Goal: Information Seeking & Learning: Learn about a topic

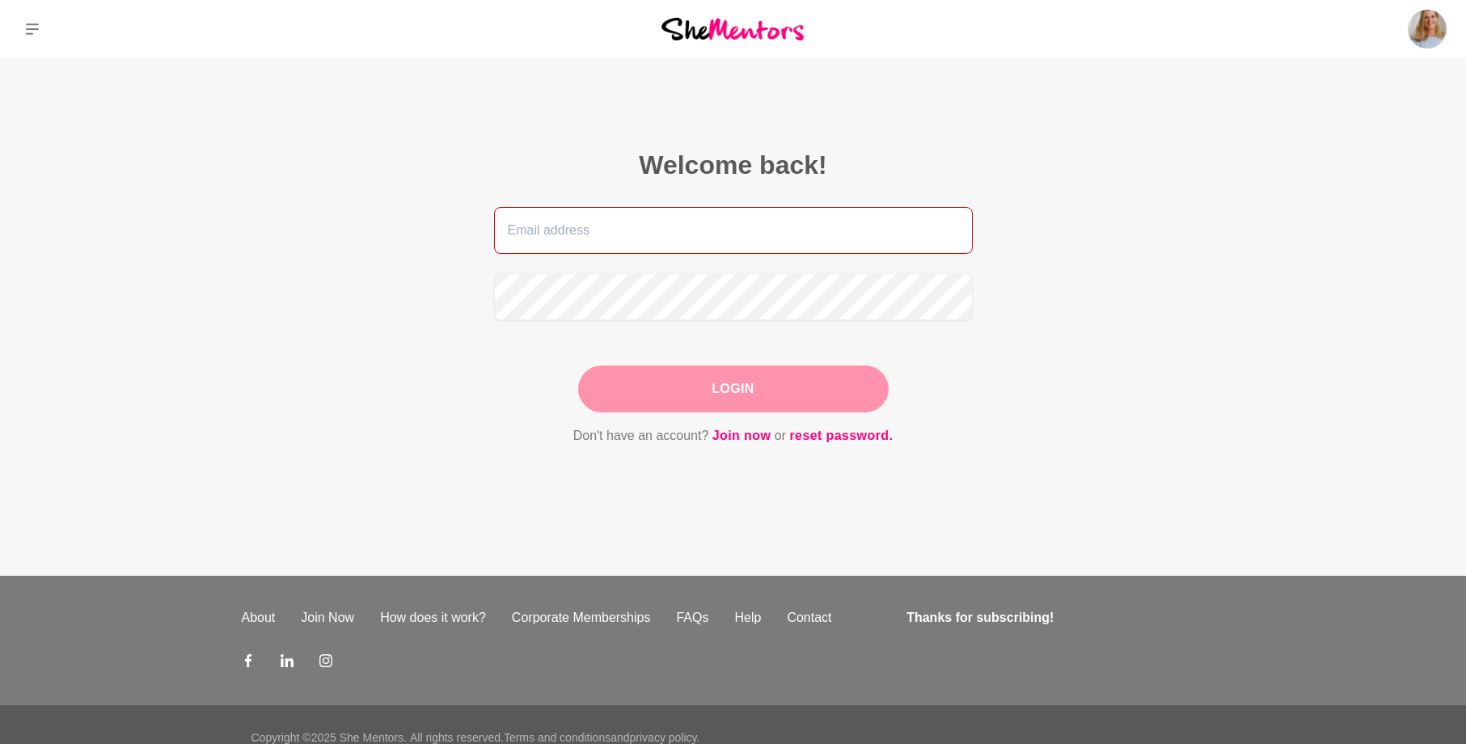
type input "[PERSON_NAME][EMAIL_ADDRESS][DOMAIN_NAME]"
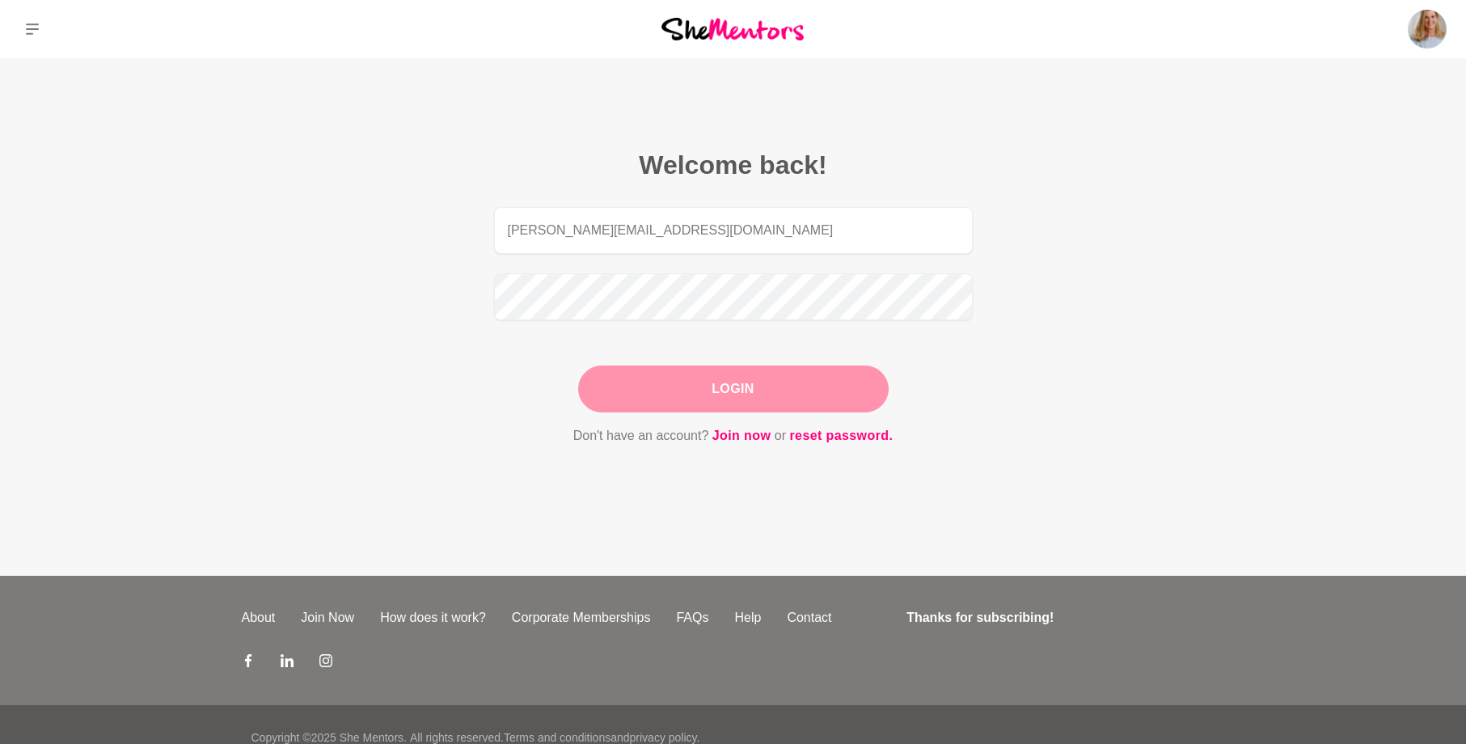
click at [753, 392] on button "Login" at bounding box center [733, 388] width 310 height 47
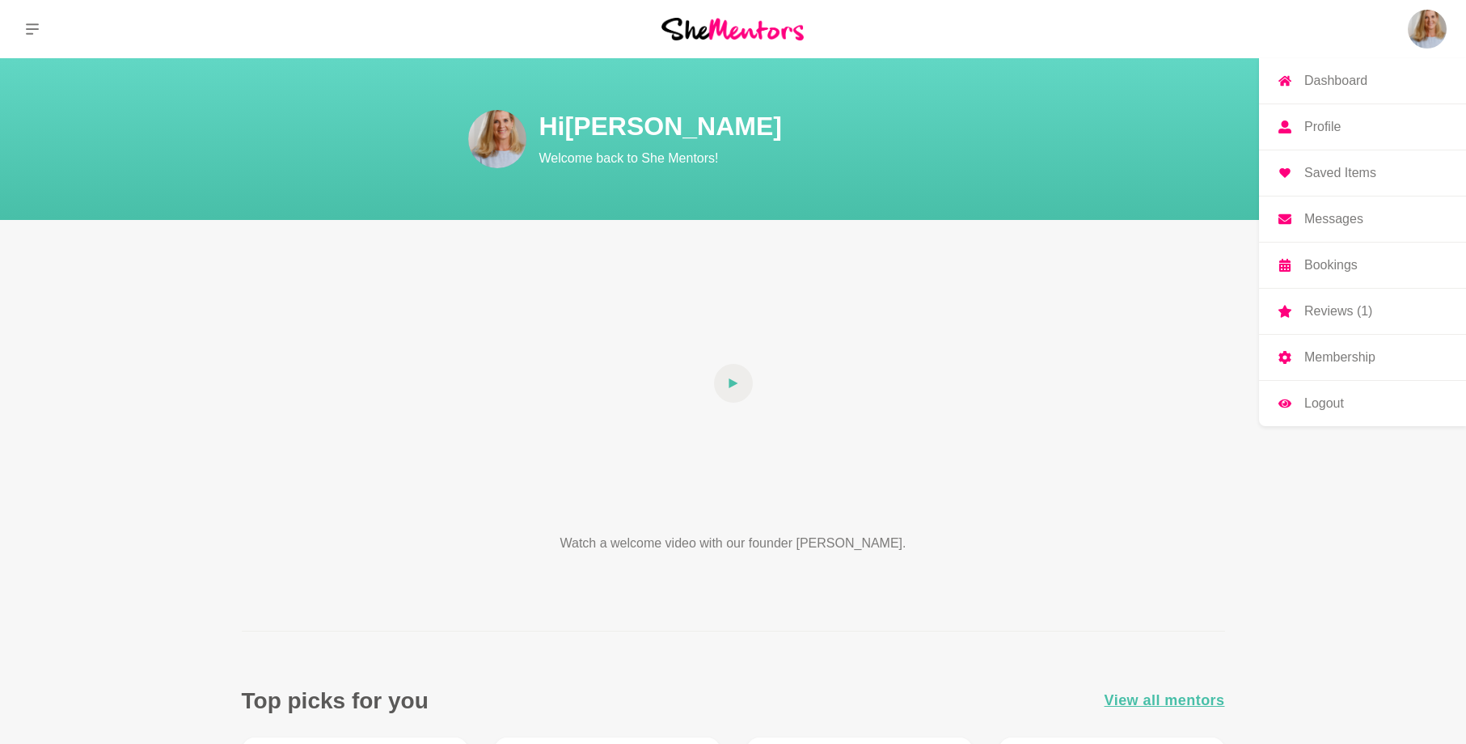
click at [1334, 82] on p "Dashboard" at bounding box center [1335, 80] width 63 height 13
click at [1327, 81] on p "Dashboard" at bounding box center [1335, 80] width 63 height 13
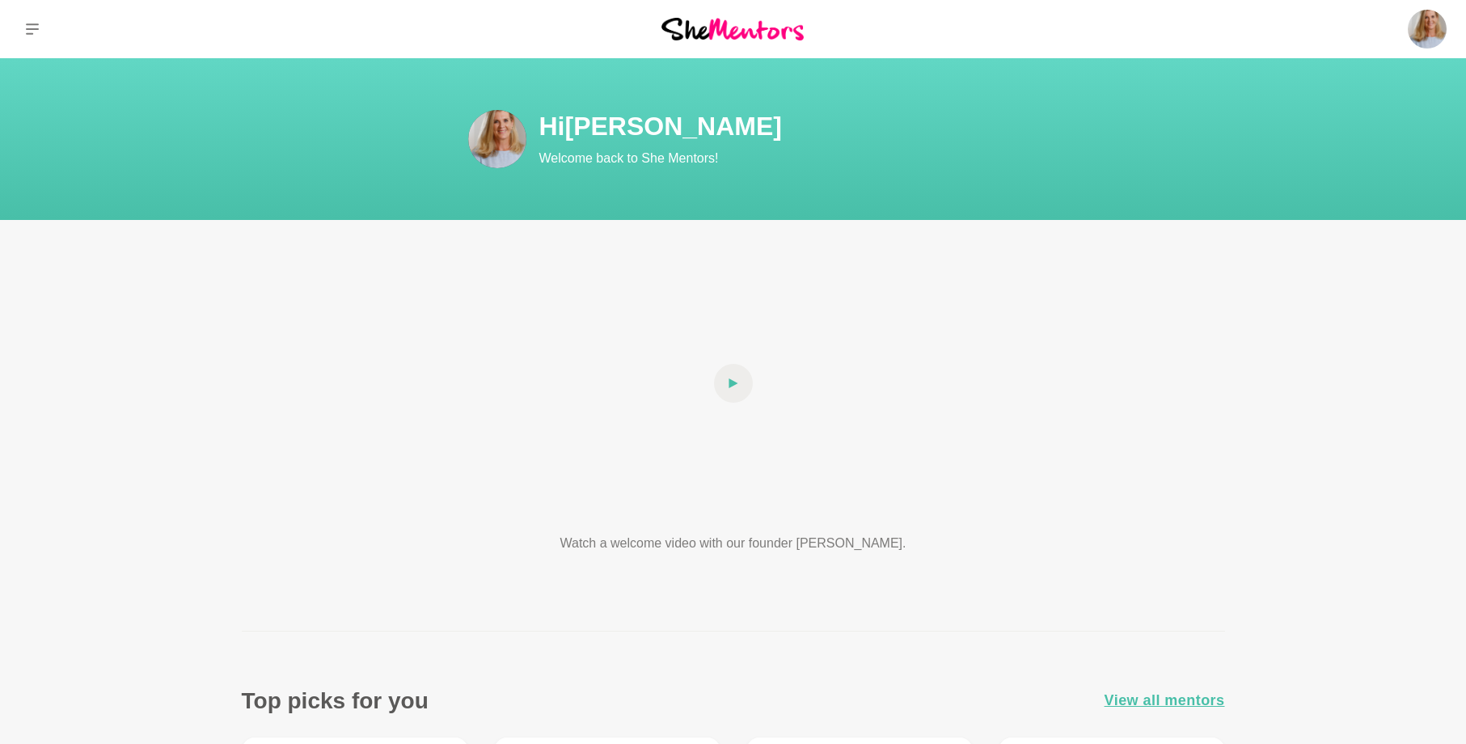
click at [491, 135] on img at bounding box center [497, 139] width 58 height 58
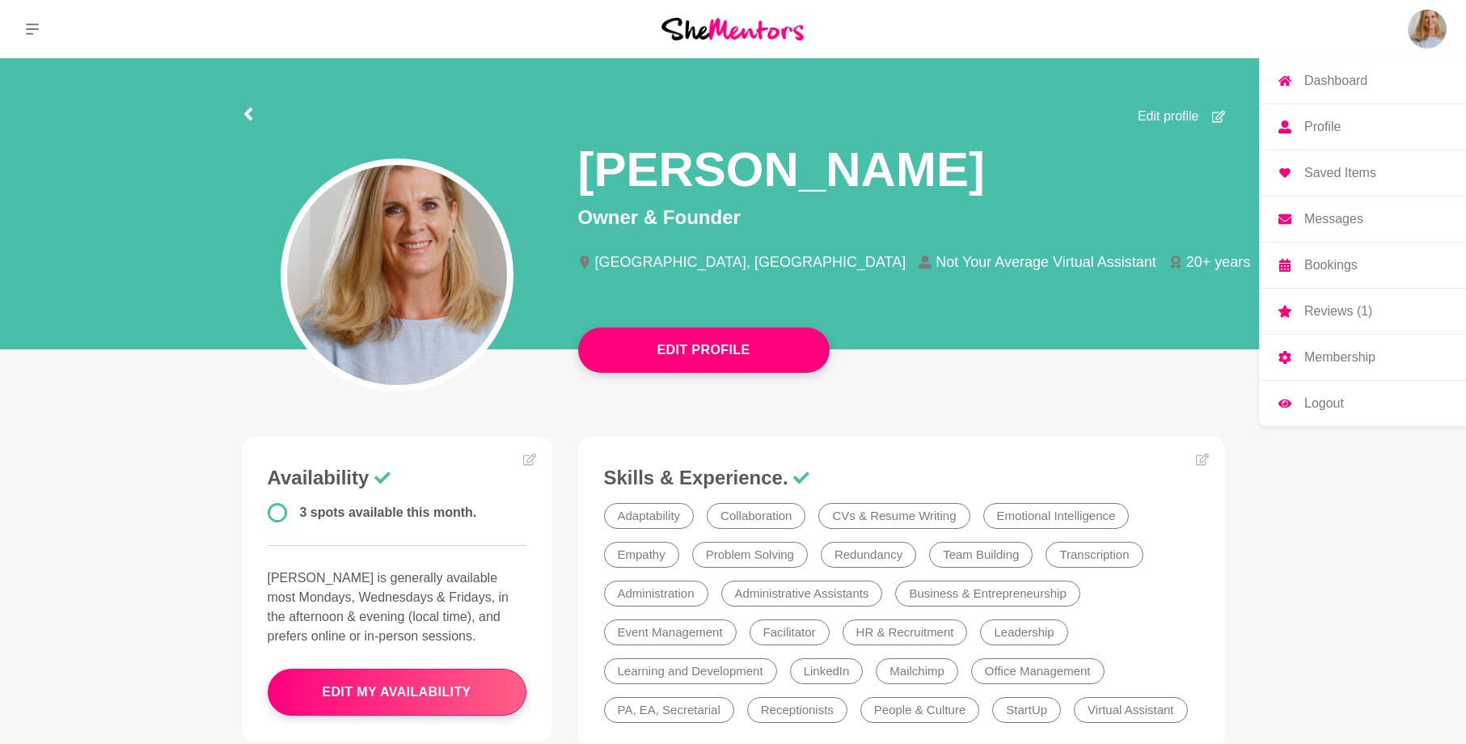
click at [1423, 39] on img at bounding box center [1426, 29] width 39 height 39
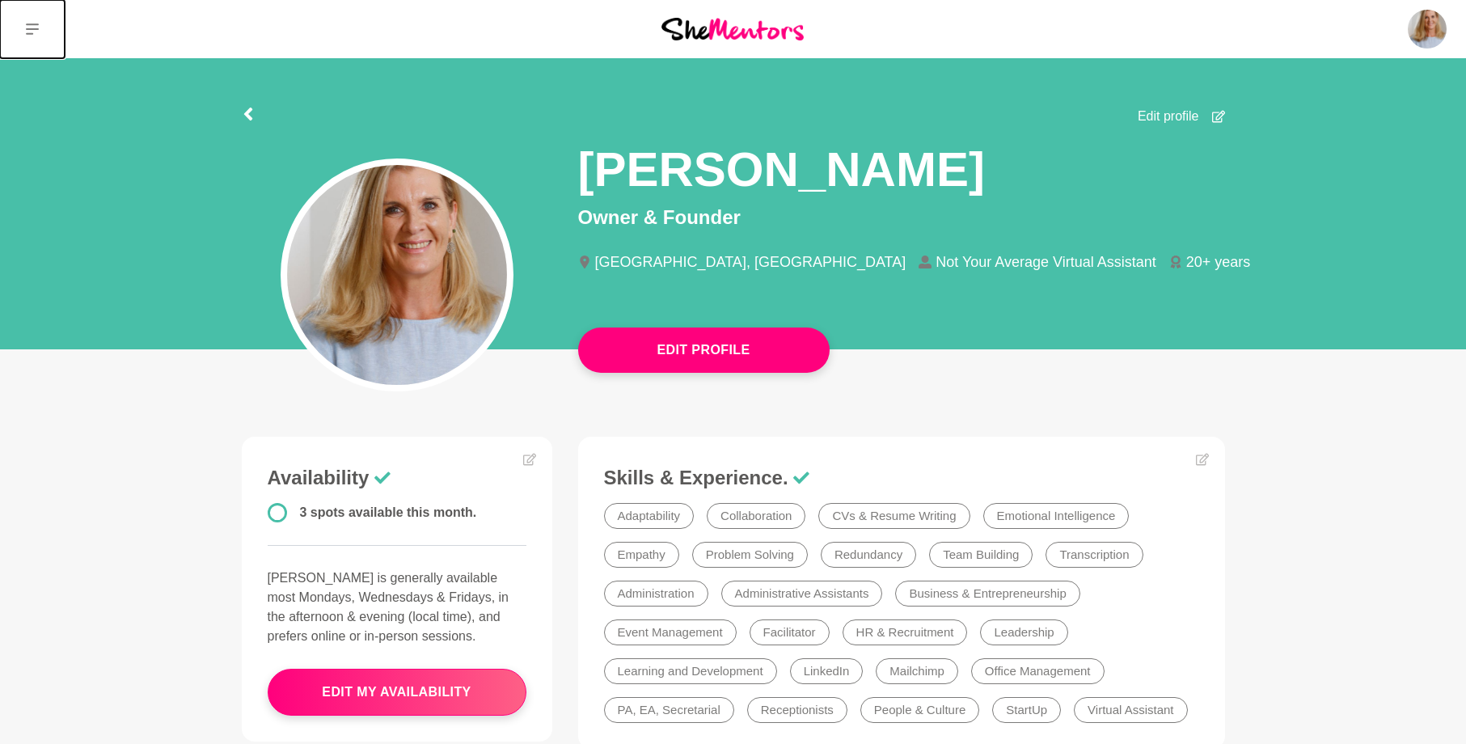
click at [24, 23] on button at bounding box center [32, 29] width 65 height 58
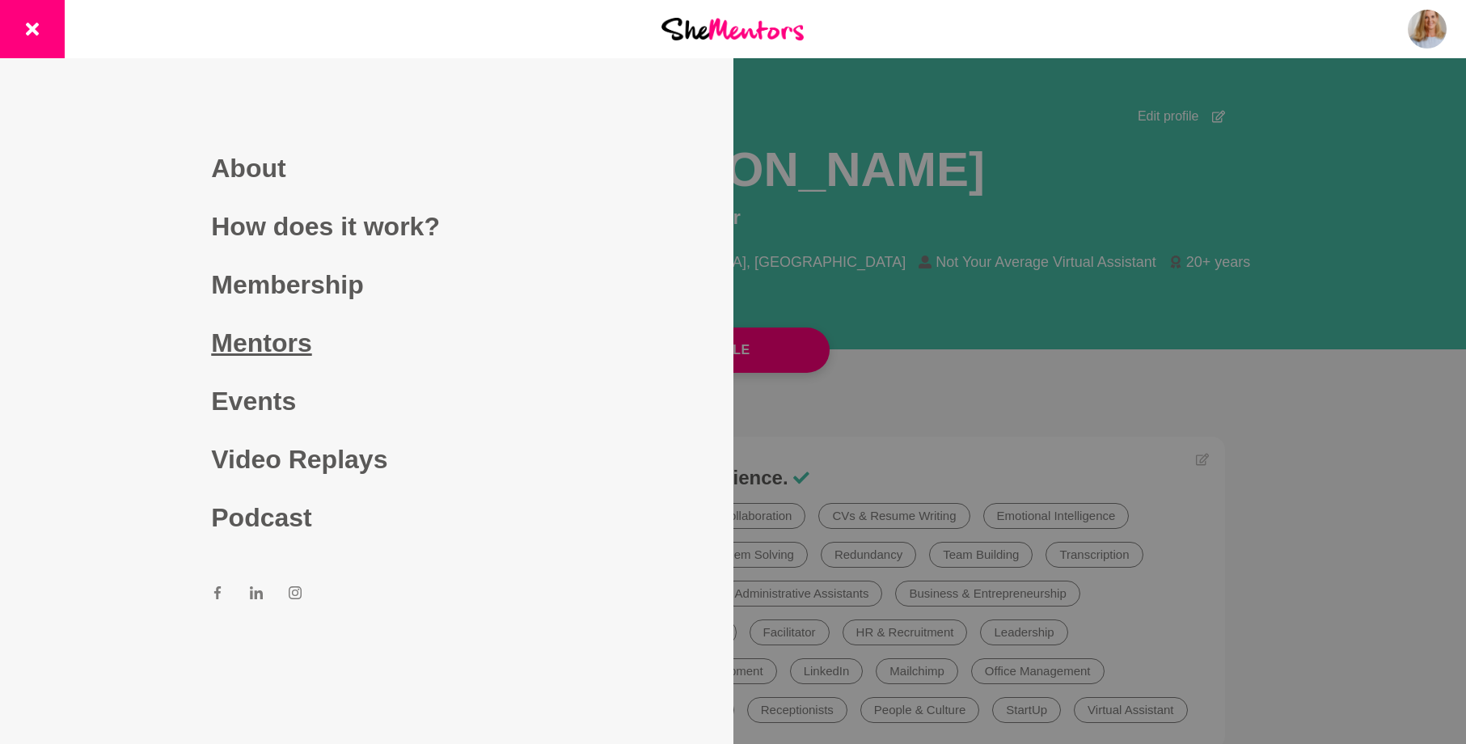
click at [229, 340] on link "Mentors" at bounding box center [366, 343] width 310 height 58
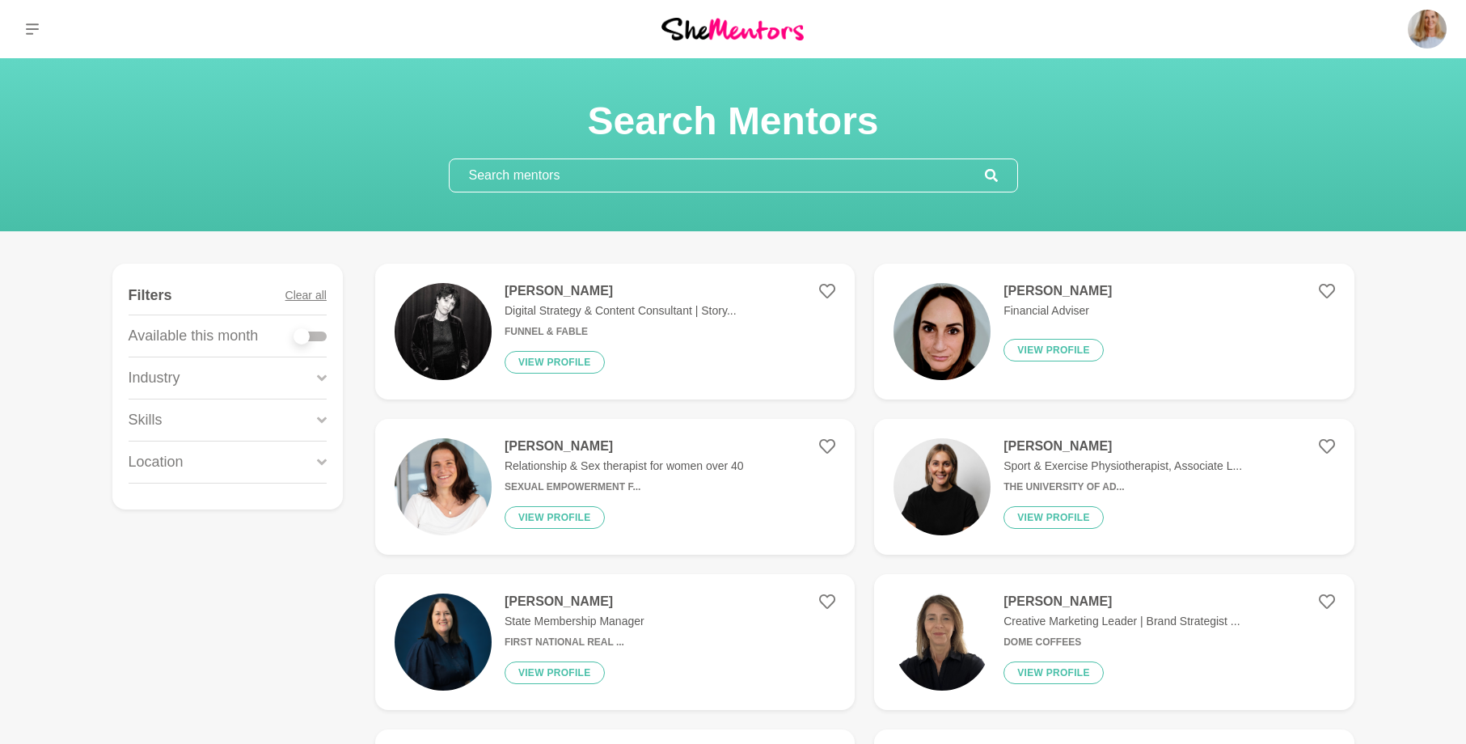
click at [297, 331] on div at bounding box center [301, 336] width 16 height 16
checkbox input "true"
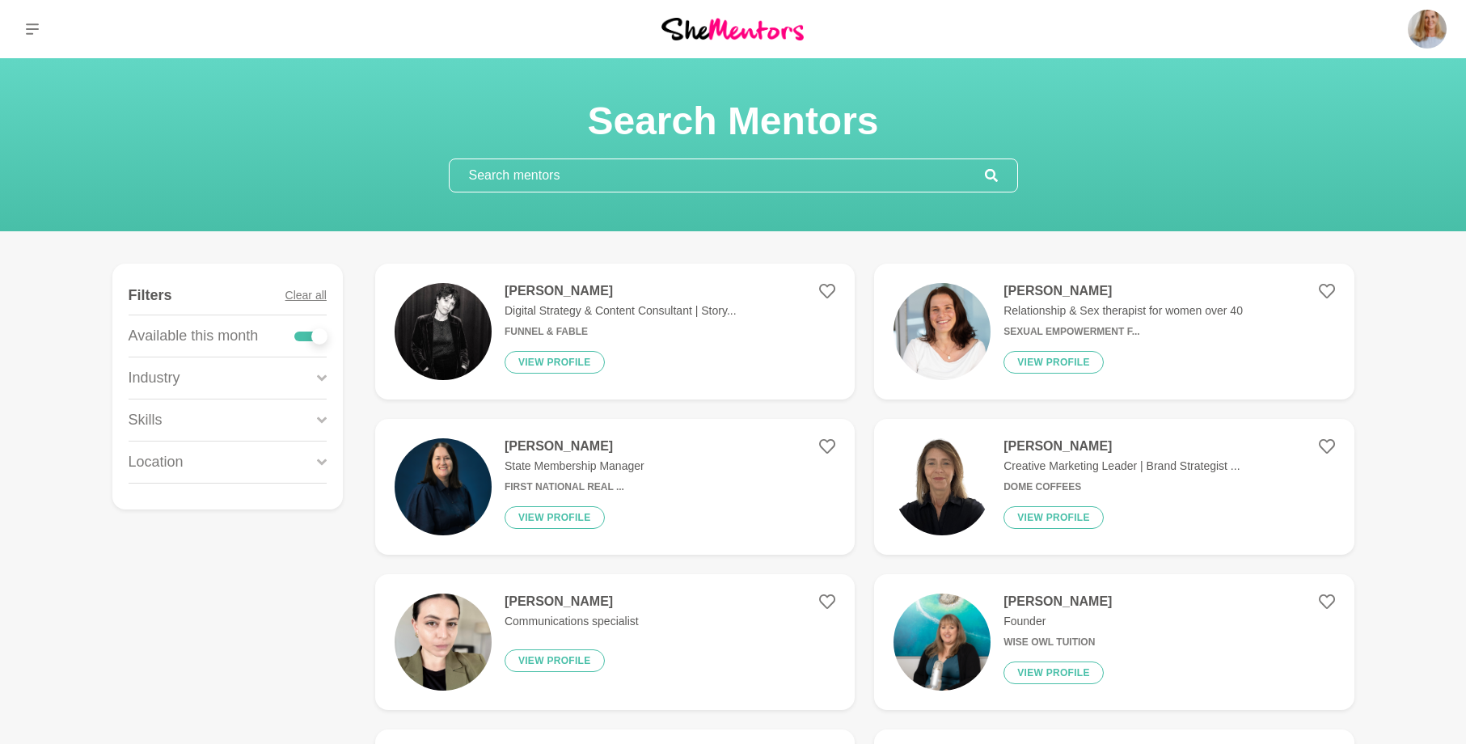
click at [323, 375] on icon at bounding box center [322, 378] width 10 height 22
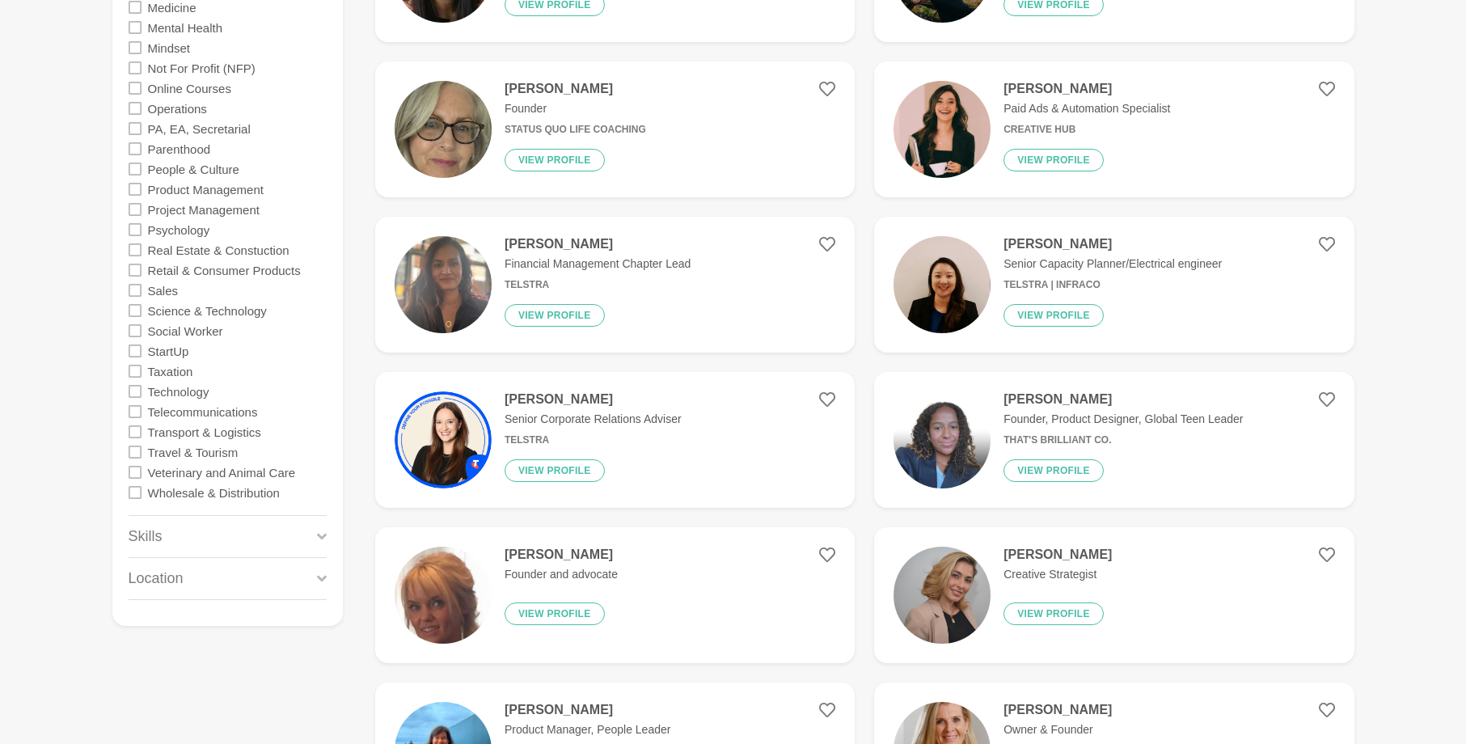
scroll to position [1293, 0]
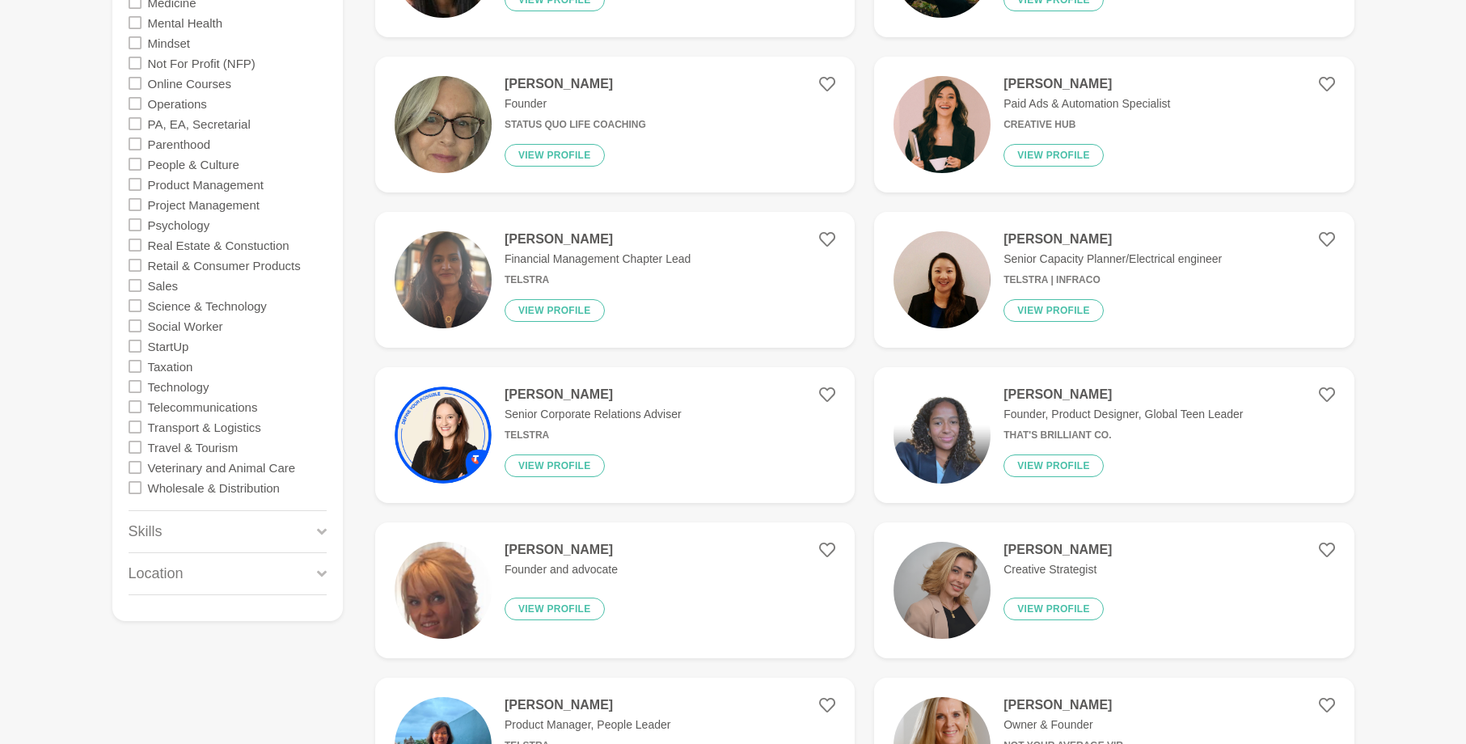
click at [133, 447] on icon at bounding box center [135, 447] width 13 height 13
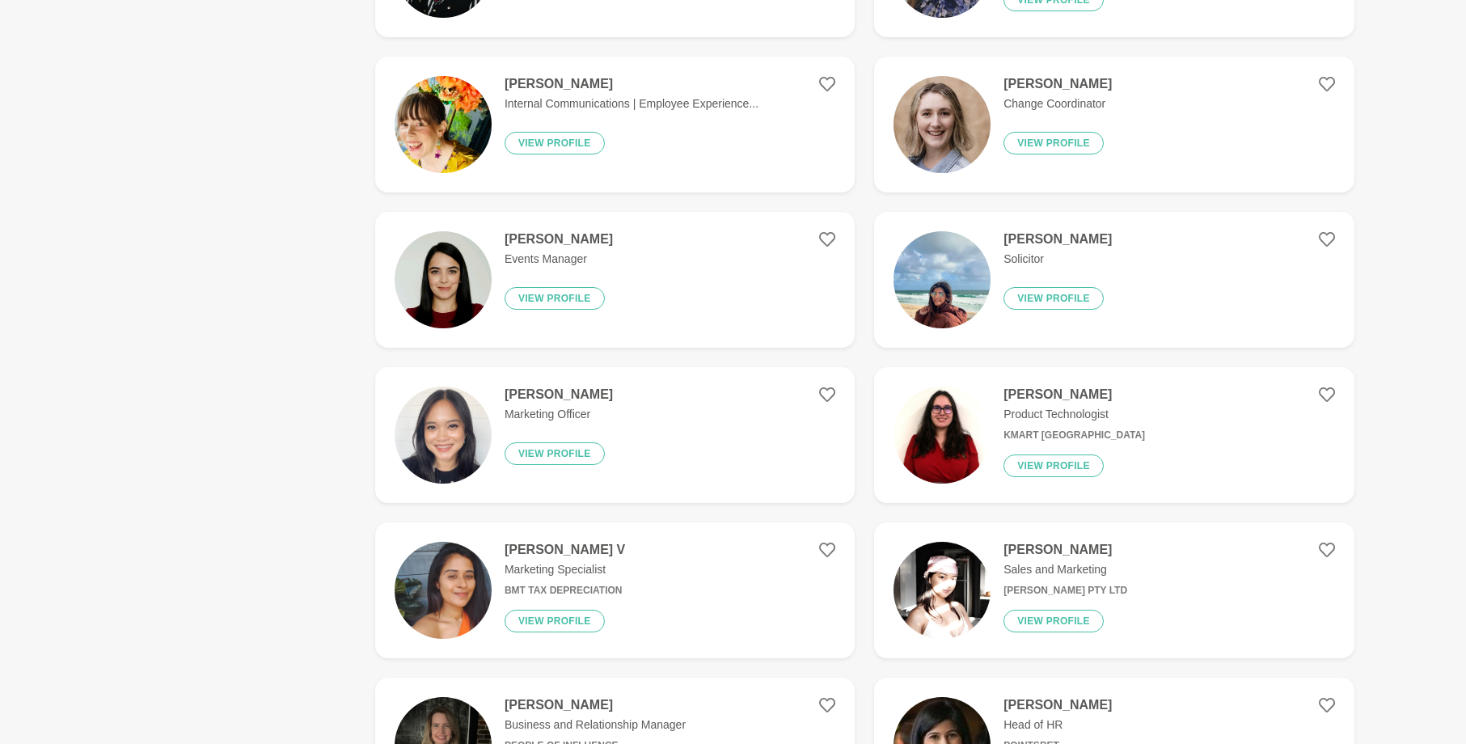
scroll to position [0, 0]
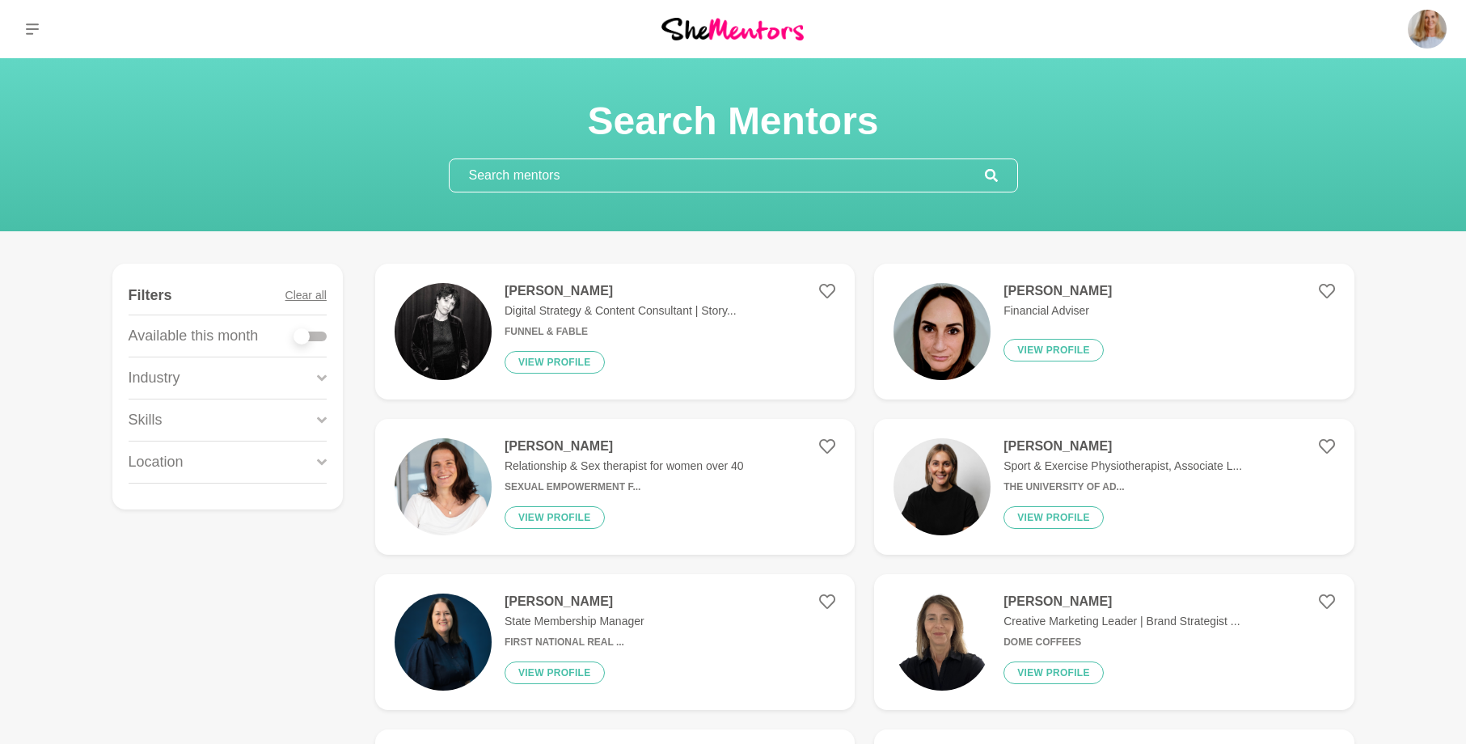
click at [318, 378] on icon at bounding box center [322, 378] width 10 height 22
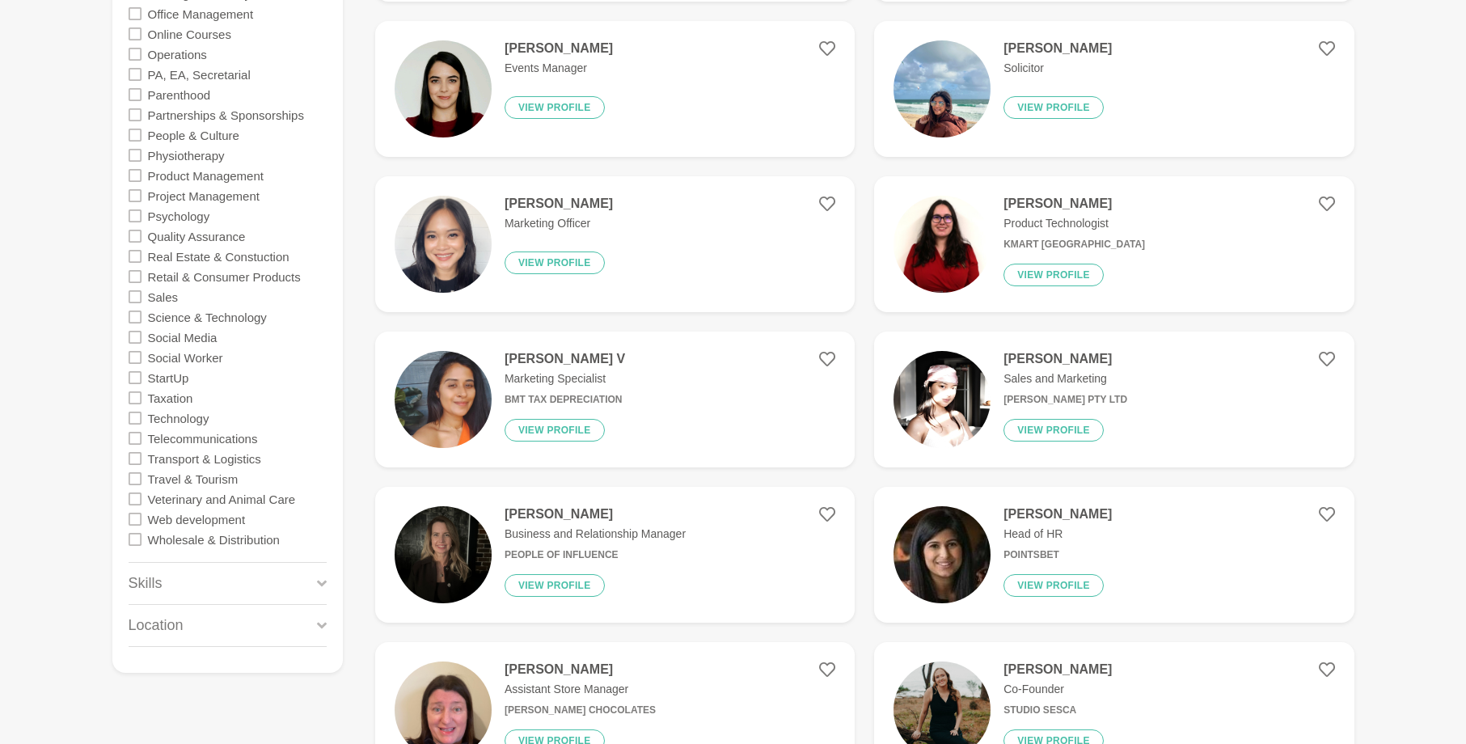
scroll to position [1536, 0]
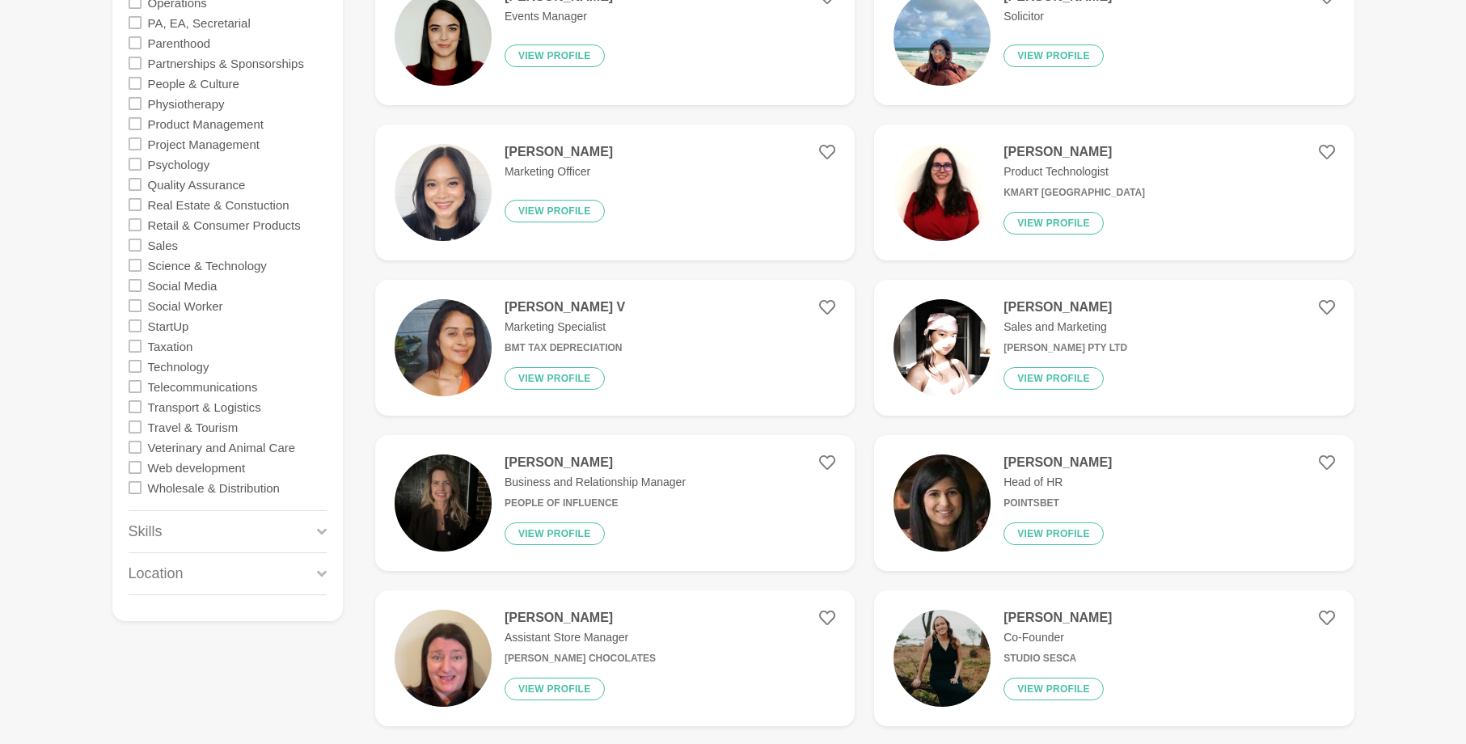
click at [136, 429] on icon at bounding box center [135, 426] width 13 height 13
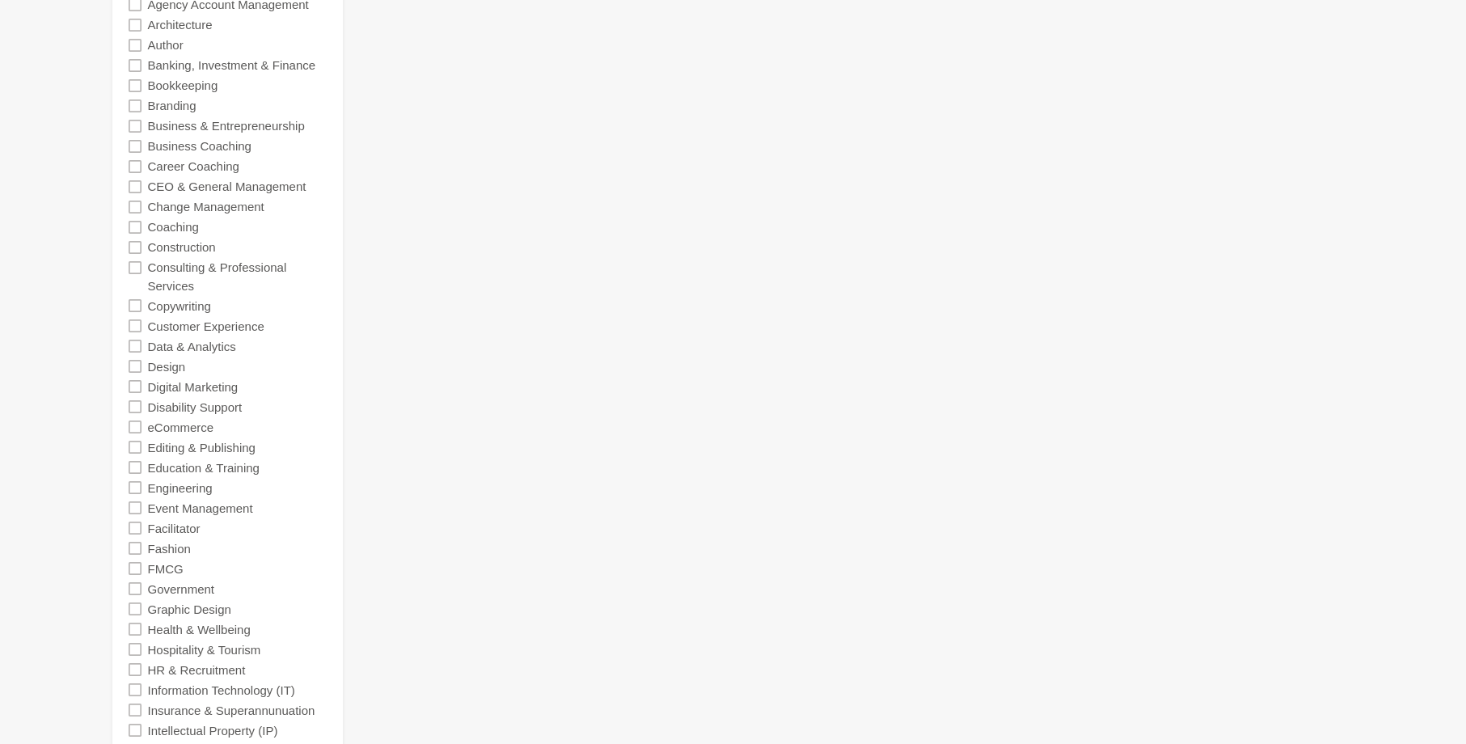
scroll to position [647, 0]
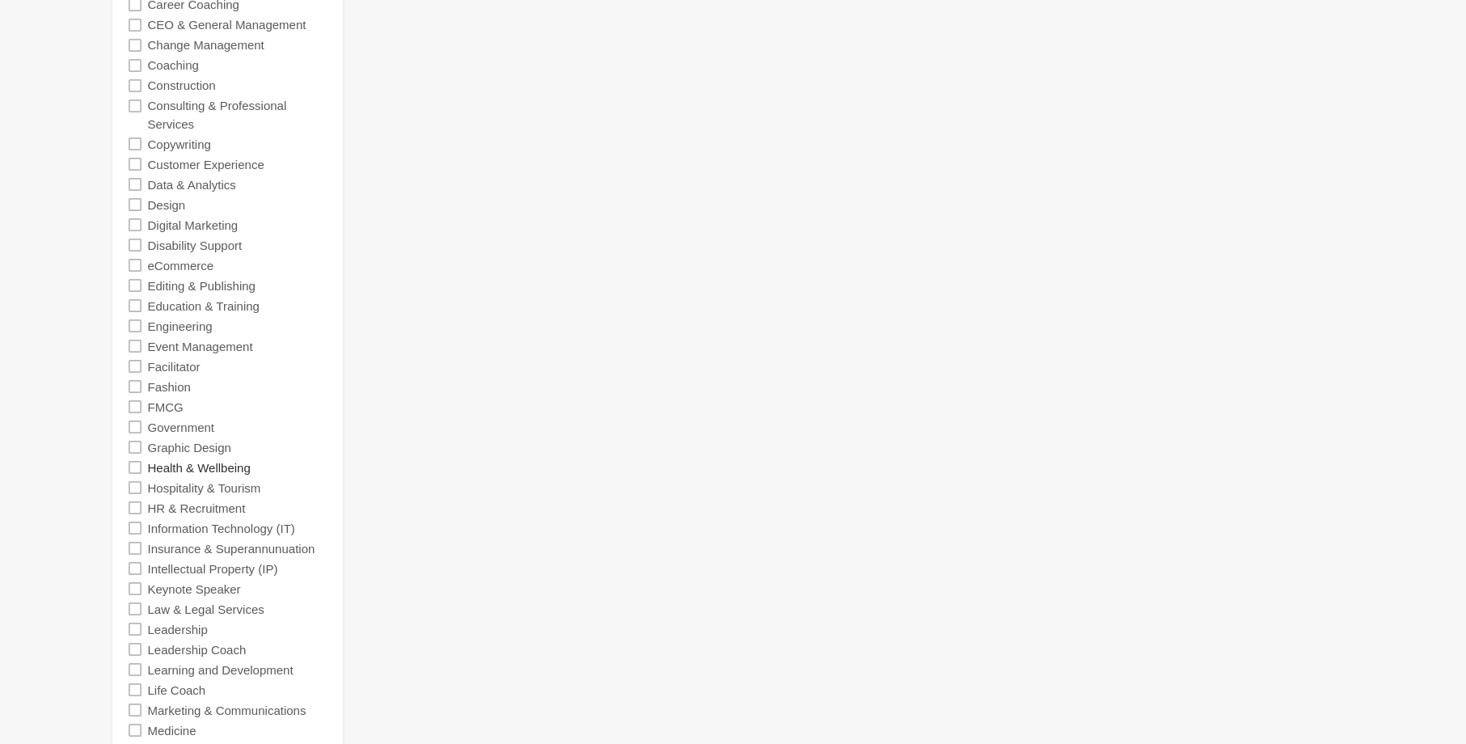
click at [195, 464] on label "Health & Wellbeing" at bounding box center [199, 467] width 103 height 20
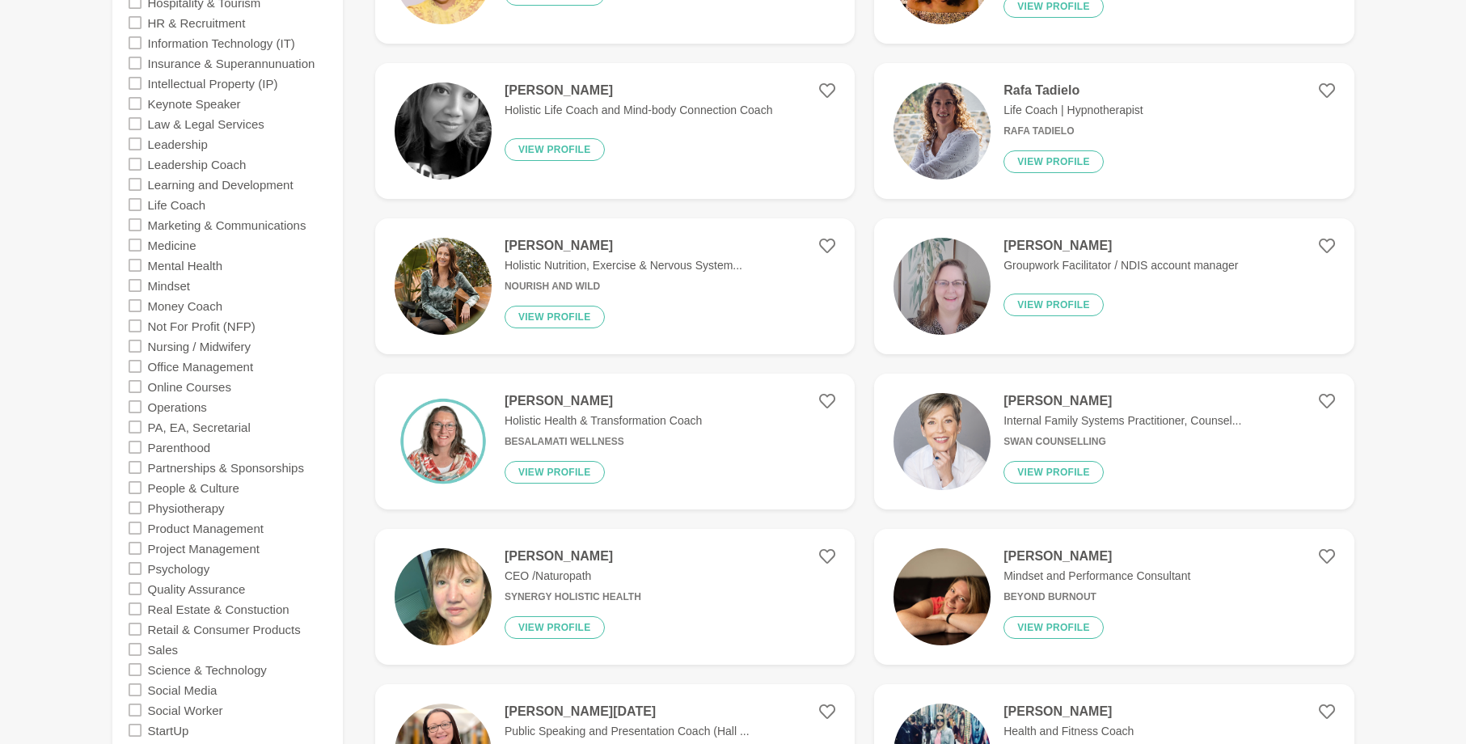
scroll to position [889, 0]
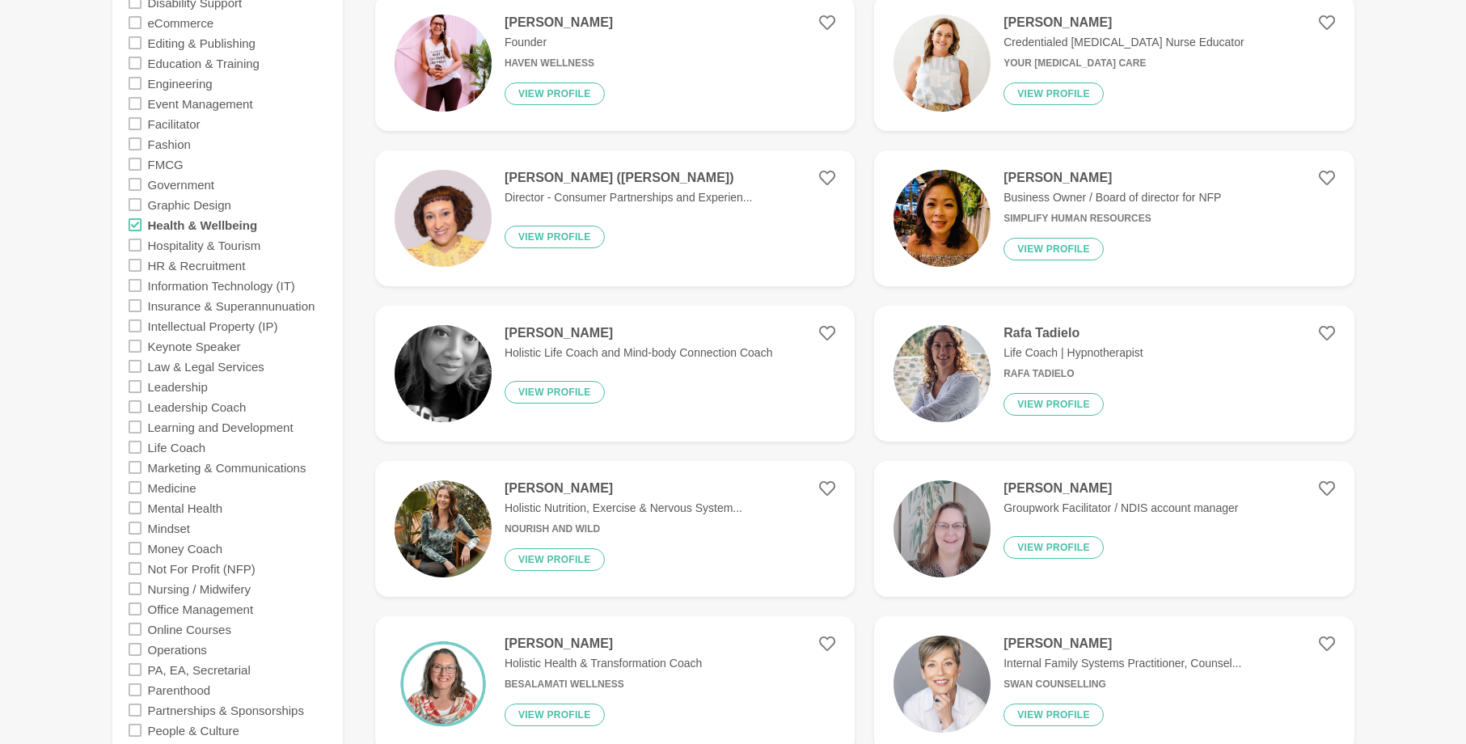
click at [134, 225] on icon at bounding box center [135, 224] width 13 height 13
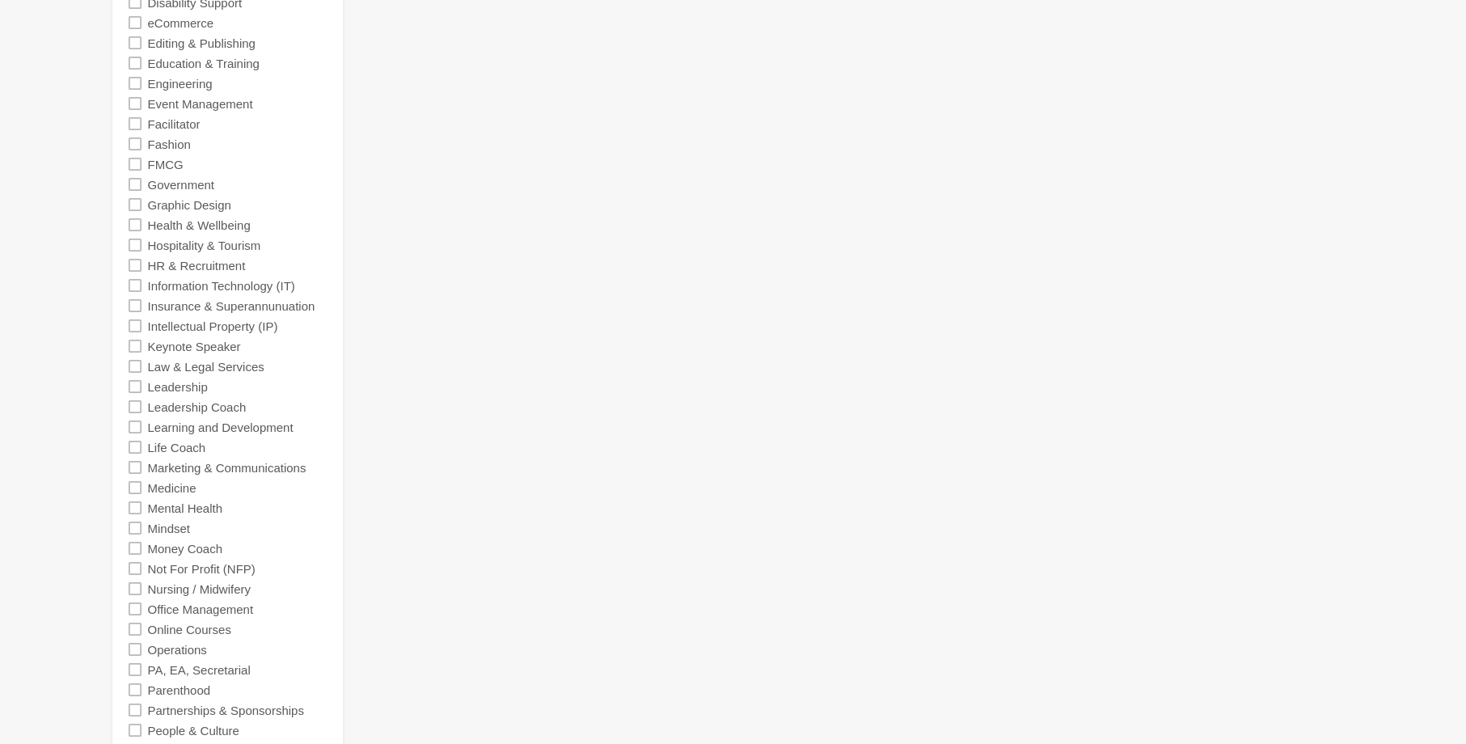
click at [133, 449] on icon at bounding box center [135, 447] width 13 height 13
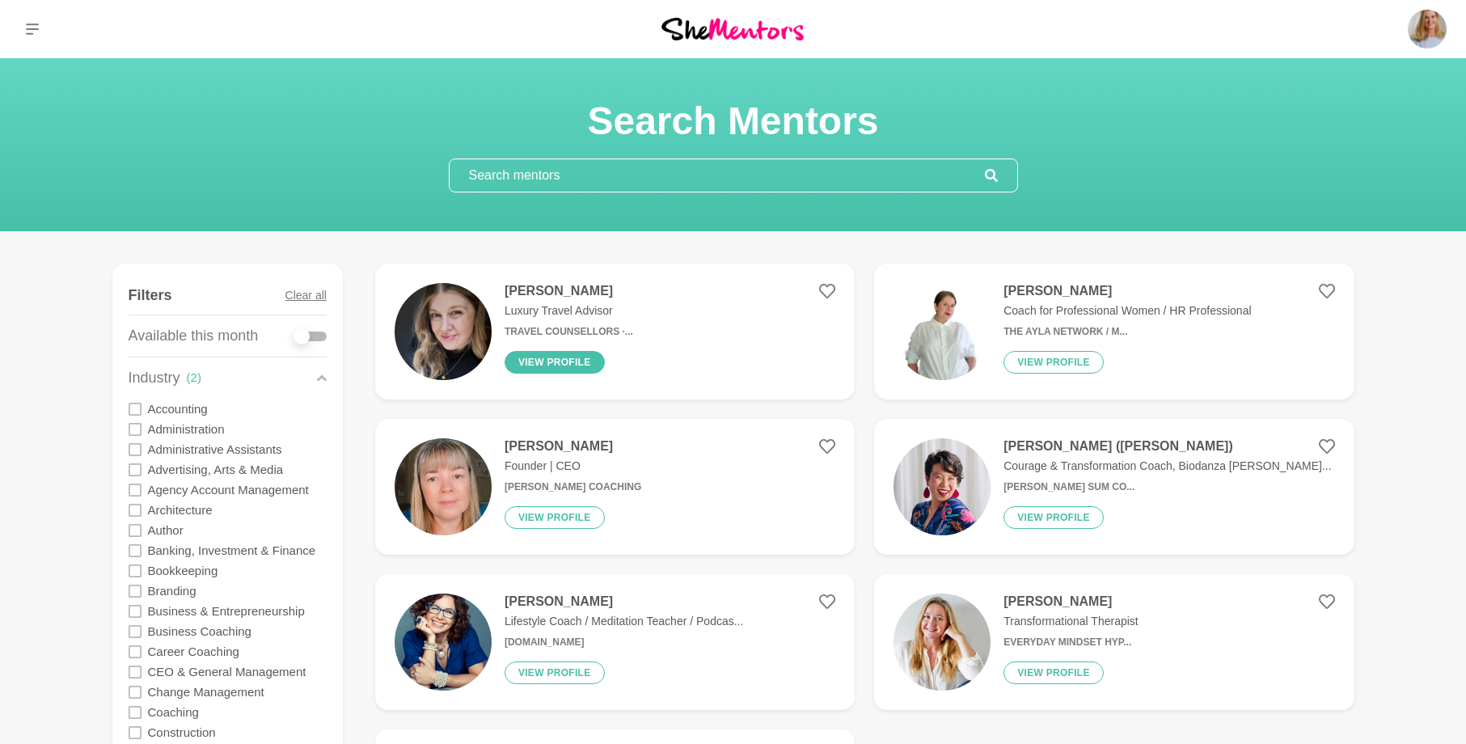
click at [522, 368] on button "View profile" at bounding box center [554, 362] width 100 height 23
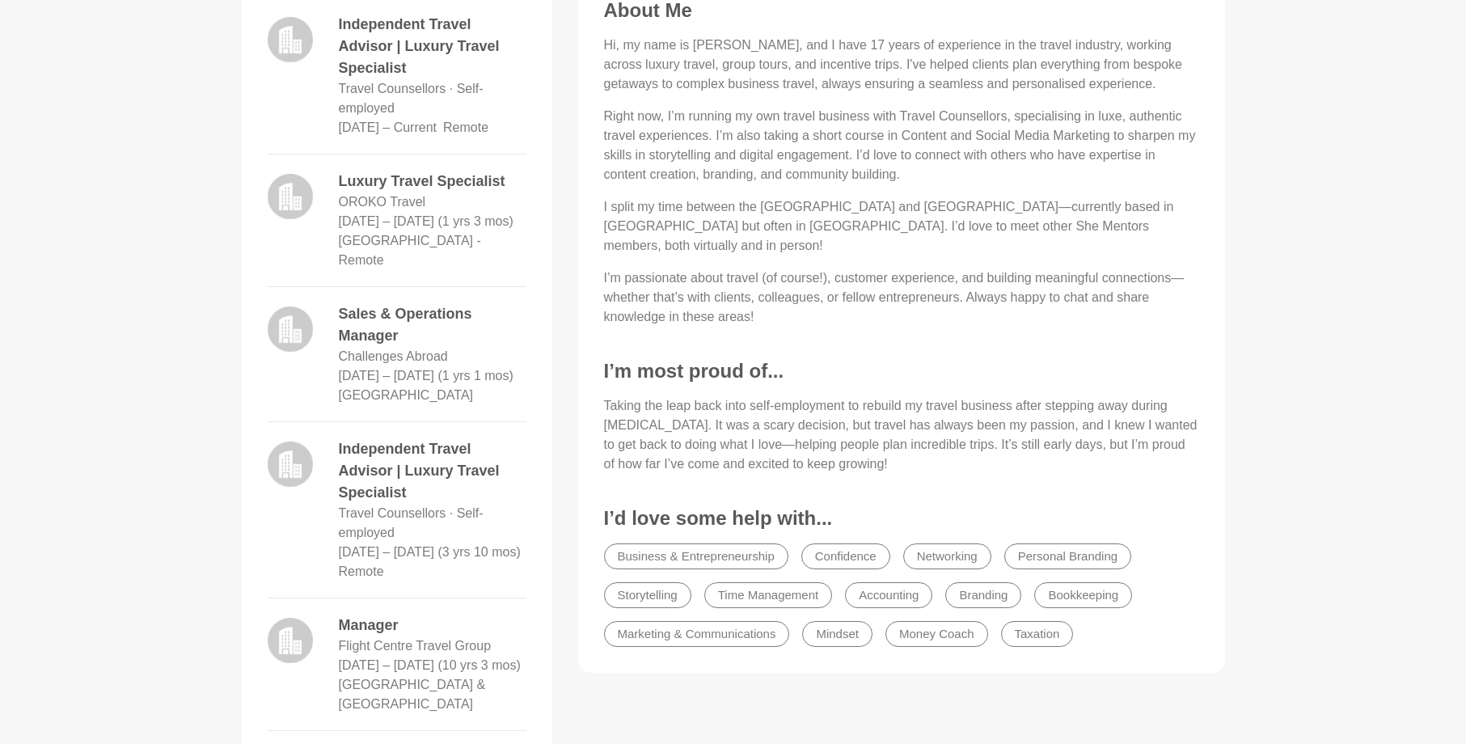
scroll to position [647, 0]
